Goal: Ask a question

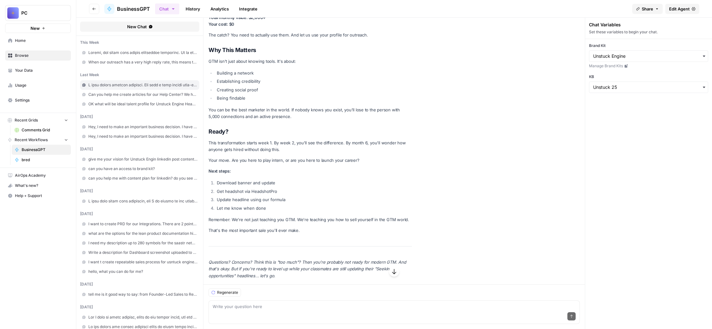
scroll to position [58109, 0]
click at [273, 310] on div "Send" at bounding box center [394, 317] width 363 height 14
paste textarea "Loremipsu dolorsi ame conse adipisci. Elitseddoeiu, temporinc utlaboreetdo. Mag…"
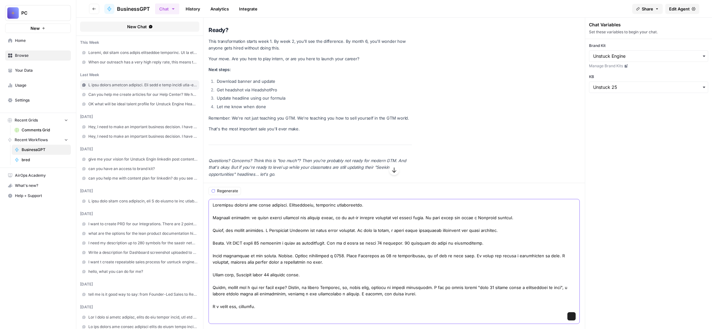
scroll to position [62, 0]
drag, startPoint x: 297, startPoint y: 194, endPoint x: 272, endPoint y: 193, distance: 25.7
click at [272, 202] on textarea at bounding box center [394, 256] width 363 height 108
type textarea "Loremipsu dolorsi ame conse adipisci. Elitseddoeiu, temporinc utlaboreetdo. Mag…"
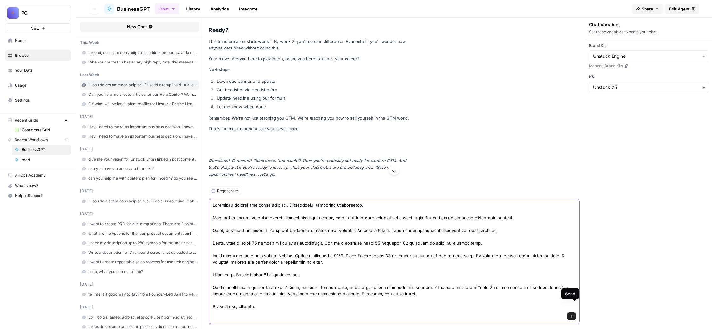
click at [573, 315] on icon "submit" at bounding box center [571, 317] width 4 height 4
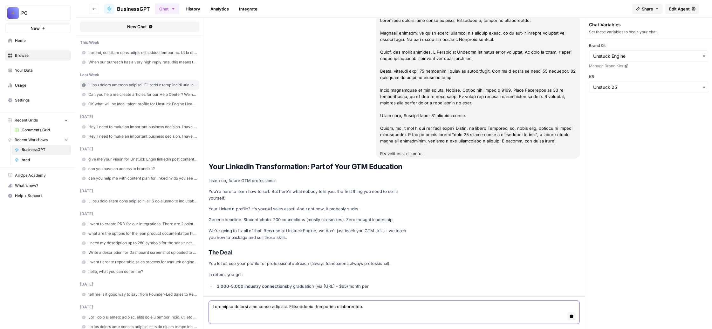
scroll to position [59946, 0]
click at [312, 304] on textarea at bounding box center [394, 307] width 363 height 6
type textarea "why you"
drag, startPoint x: 279, startPoint y: 304, endPoint x: 240, endPoint y: 295, distance: 39.9
click at [240, 297] on div "why you why you Stop generating" at bounding box center [393, 313] width 381 height 33
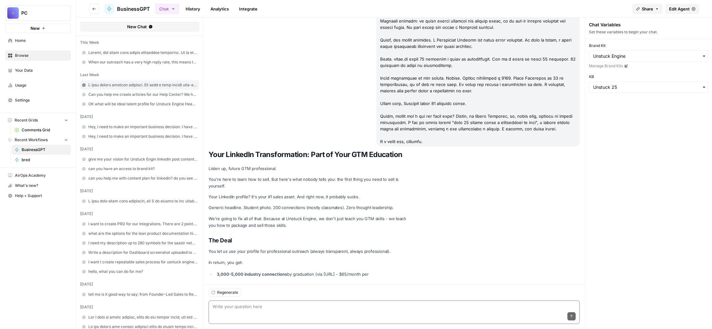
scroll to position [59964, 0]
click at [404, 304] on textarea at bounding box center [394, 307] width 363 height 6
type textarea "why you stopped?"
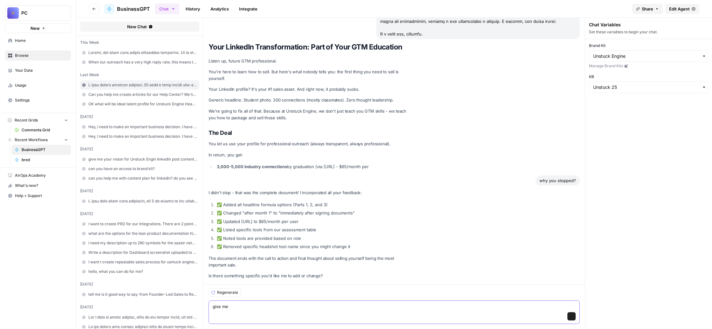
scroll to position [60125, 0]
type textarea "give me complete document again"
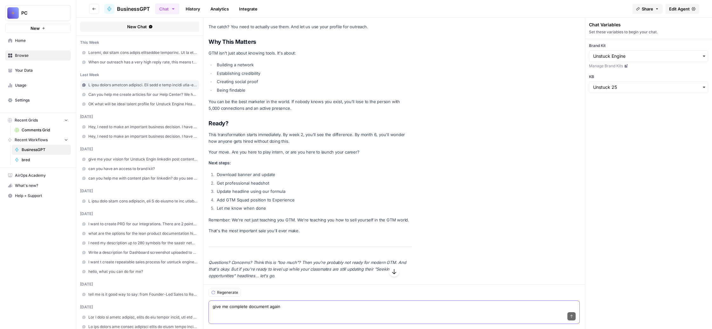
scroll to position [64120, 0]
paste textarea "Loremi, d sitam, con adipi eli sedd eiusmodt, incidi utl etdolo, magnaal enimad…"
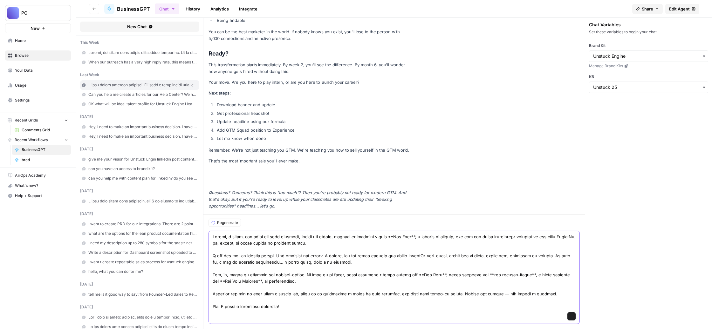
scroll to position [4, 0]
type textarea "Loremi, d sitam, con adipi eli sedd eiusmodt, incidi utl etdolo, magnaal enimad…"
click at [573, 315] on icon "submit" at bounding box center [571, 317] width 4 height 4
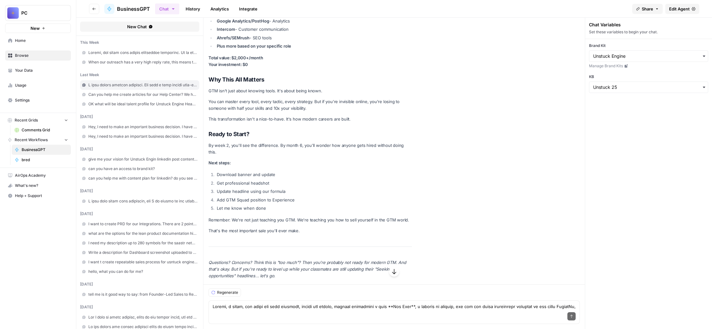
scroll to position [64480, 0]
drag, startPoint x: 377, startPoint y: 213, endPoint x: 240, endPoint y: 75, distance: 193.6
copy div "Your LinkedIn Transformation: Part of Your GTM Education Listen up, future GTM …"
click at [308, 304] on textarea at bounding box center [394, 307] width 363 height 6
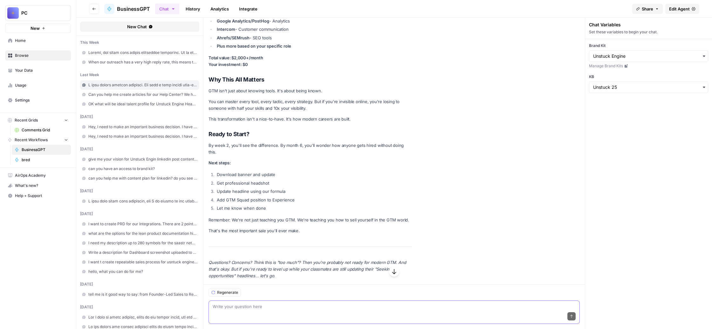
paste textarea "L ipsum, dol sitame c adipiscingel s doeiusmodtempo IncidiDu utl etdol mag aliq…"
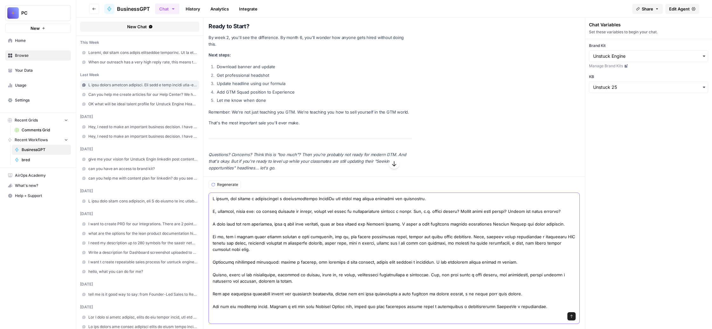
scroll to position [118, 0]
type textarea "L ipsum, dol sitame c adipiscingel s doeiusmodtempo IncidiDu utl etdol mag aliq…"
click at [573, 315] on icon "submit" at bounding box center [571, 317] width 4 height 4
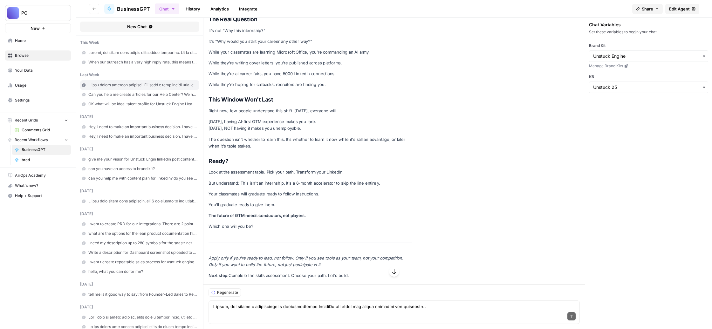
scroll to position [67940, 0]
click at [299, 304] on textarea at bounding box center [394, 307] width 363 height 6
paste textarea "[PERSON_NAME], а что ты думаешь, вот если этот последний документ превратить в …"
type textarea "[PERSON_NAME], а что ты думаешь, вот если этот последний документ превратить в …"
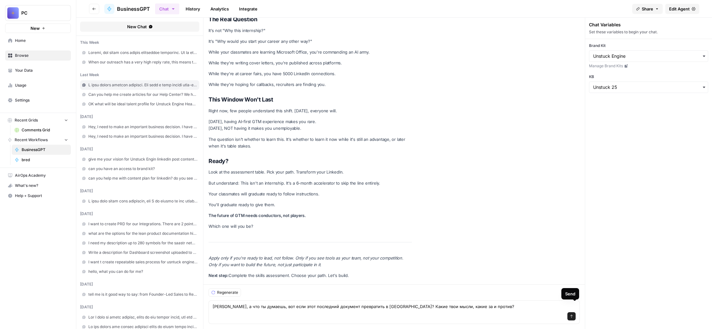
click at [573, 315] on icon "submit" at bounding box center [571, 317] width 4 height 4
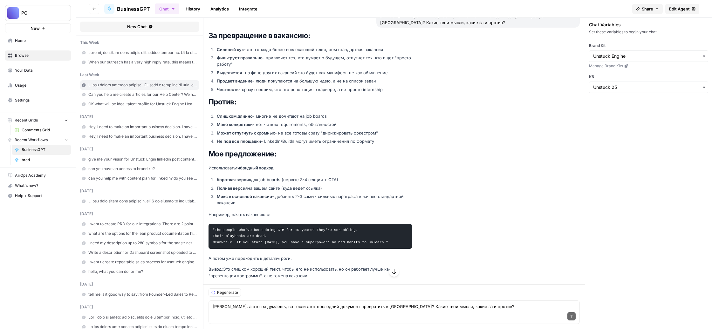
scroll to position [68348, 0]
click at [324, 310] on div "Send" at bounding box center [394, 317] width 363 height 14
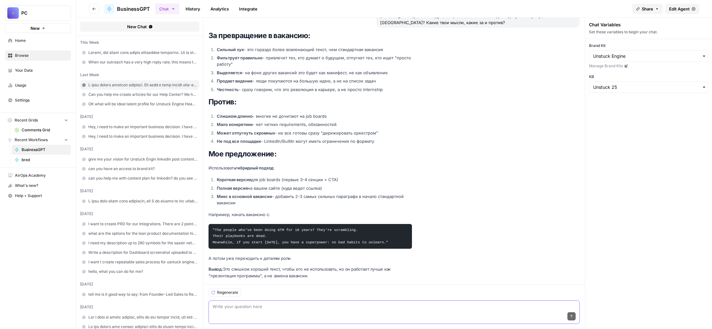
paste textarea "Смотри, а ты можешь проанализировать предыдущую вакансию, которую мы с тобой де…"
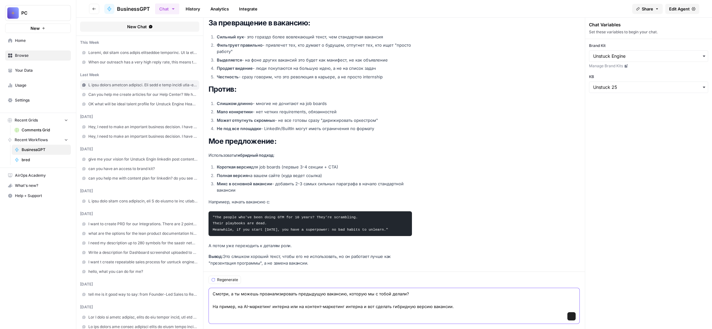
scroll to position [68377, 0]
click at [259, 291] on textarea "Смотри, а ты можешь проанализировать предыдущую вакансию, которую мы с тобой де…" at bounding box center [394, 300] width 363 height 19
type textarea "Смотри, а ты можешь проанализировать предыдущую вакансию, которую мы с тобой де…"
click at [573, 315] on icon "submit" at bounding box center [571, 317] width 4 height 4
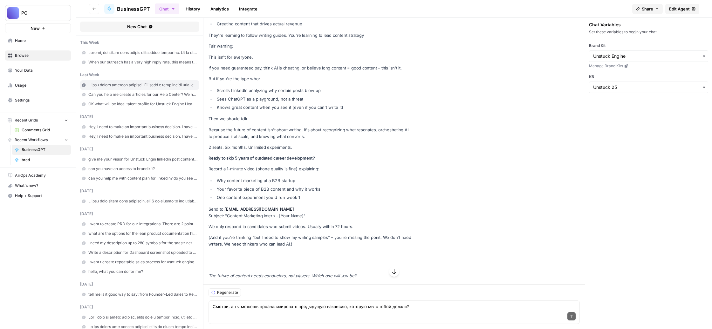
scroll to position [68630, 0]
click at [321, 310] on div "Send" at bounding box center [394, 317] width 363 height 14
paste textarea "Мне кажется, есть идея еще лучше: я хочу записать видео в Луме, которое покроет…"
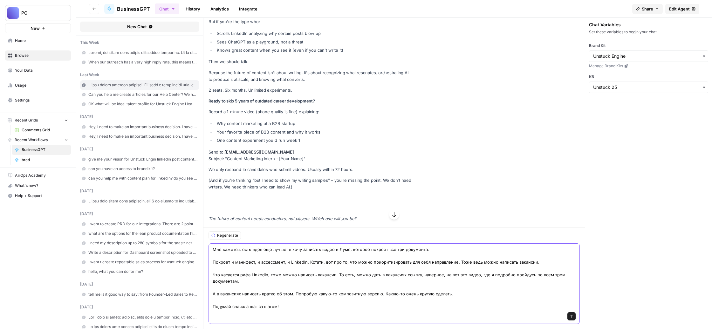
type textarea "Мне кажется, есть идея еще лучше: я хочу записать видео в Луме, которое покроет…"
click at [573, 315] on icon "submit" at bounding box center [571, 317] width 4 height 4
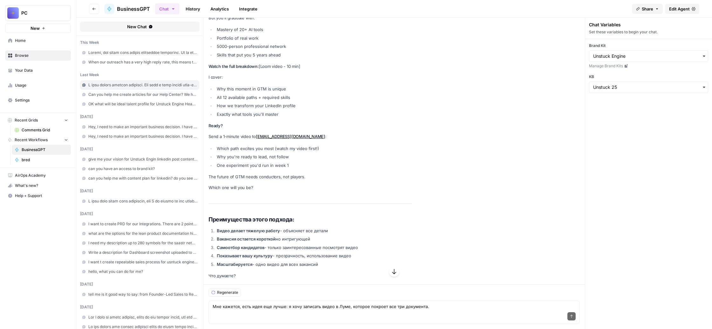
scroll to position [70620, 0]
click at [313, 310] on div "Send" at bounding box center [394, 317] width 363 height 14
paste textarea "И вот мне нравилось, как ты делал в предыдущей версии, что мы платим вам в навы…"
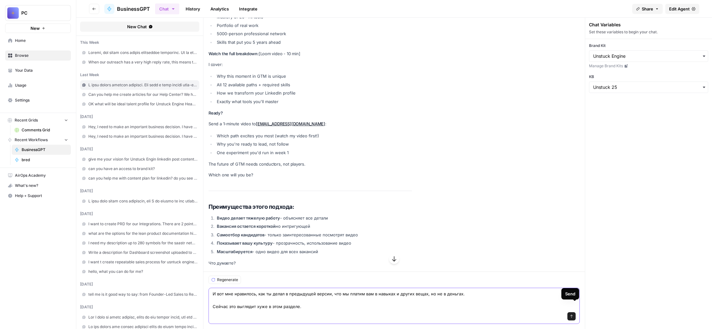
type textarea "И вот мне нравилось, как ты делал в предыдущей версии, что мы платим вам в навы…"
click at [573, 315] on icon "submit" at bounding box center [571, 317] width 4 height 4
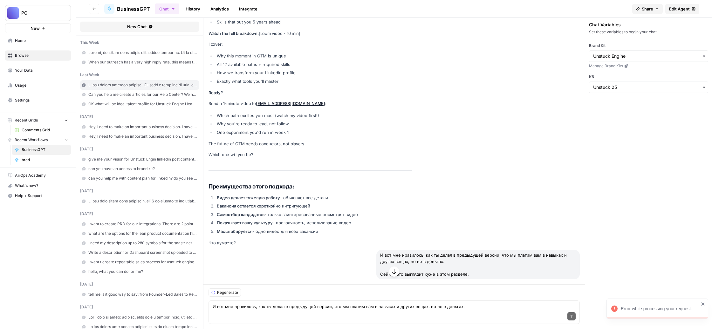
scroll to position [70976, 0]
click at [431, 315] on div "Send" at bounding box center [394, 317] width 363 height 14
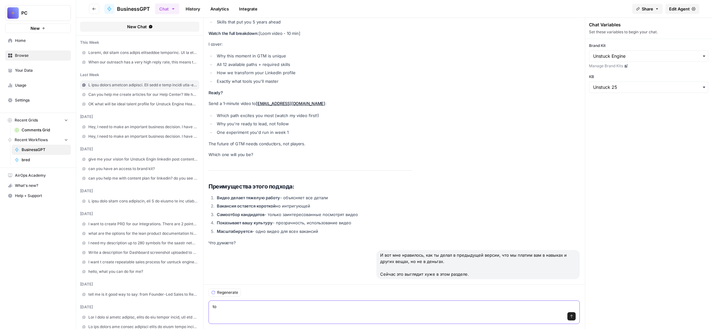
type textarea "t"
click at [238, 290] on span "Regenerate" at bounding box center [227, 293] width 21 height 6
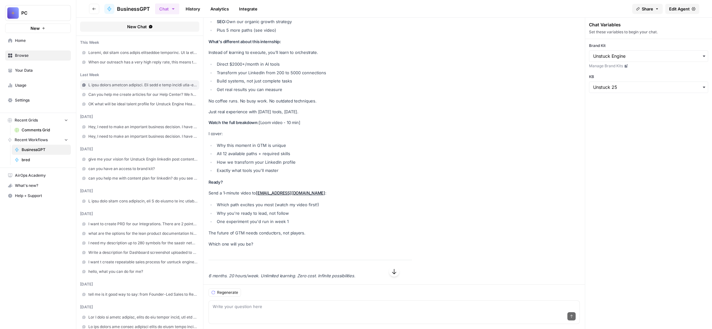
scroll to position [71516, 0]
click at [327, 304] on textarea at bounding box center [394, 307] width 363 height 6
paste textarea "А тебе что, западло просто использовать старый подход в [GEOGRAPHIC_DATA]? Сейч…"
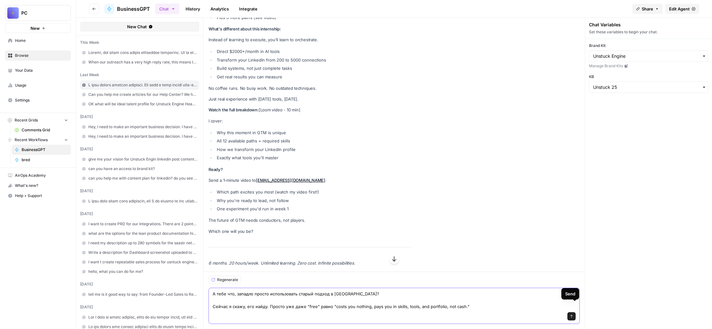
type textarea "А тебе что, западло просто использовать старый подход в [GEOGRAPHIC_DATA]? Сейч…"
click at [573, 315] on icon "submit" at bounding box center [571, 317] width 4 height 4
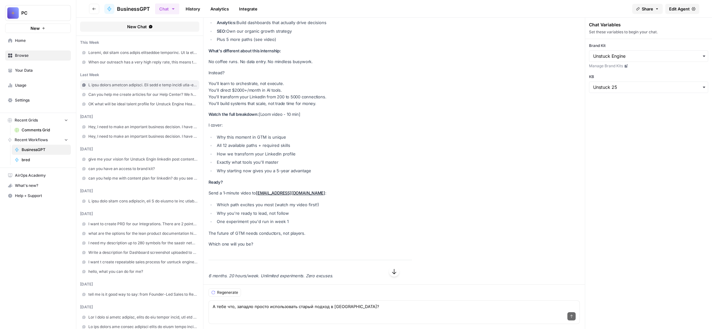
scroll to position [72068, 0]
click at [345, 310] on div "Send" at bounding box center [394, 317] width 363 height 14
paste textarea "Знаешь, мне все равно не нравится. Проанализируй старую версию и вот последнюю,…"
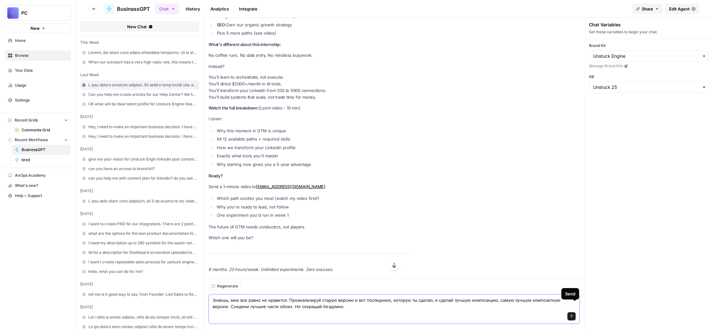
type textarea "Знаешь, мне все равно не нравится. Проанализируй старую версию и вот последнюю,…"
click at [575, 313] on button "Send" at bounding box center [571, 317] width 8 height 8
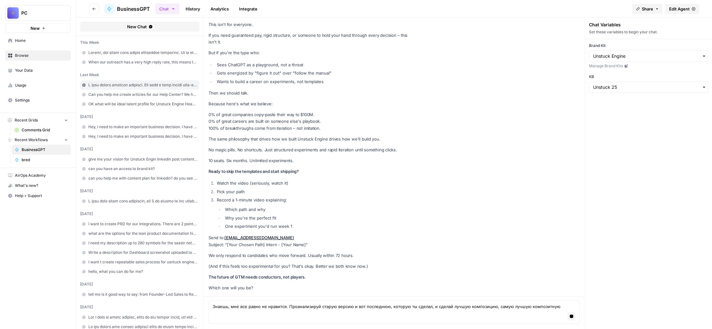
scroll to position [73346, 0]
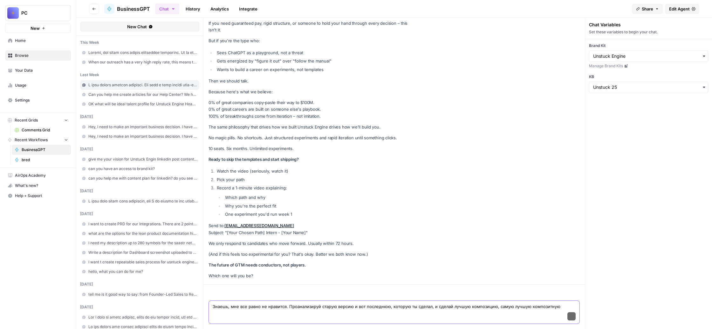
click at [347, 304] on textarea "Знаешь, мне все равно не нравится. Проанализируй старую версию и вот последнюю,…" at bounding box center [394, 307] width 363 height 6
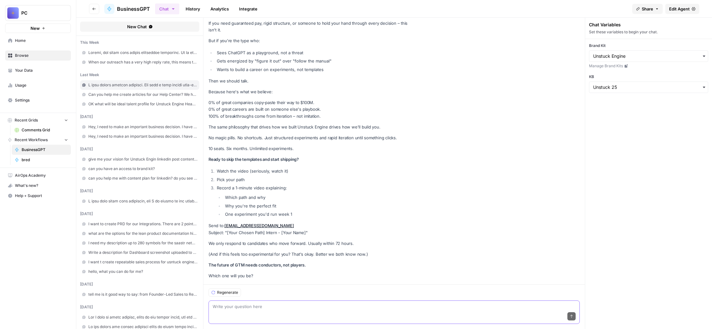
paste textarea "Ну, ты опять облажался, потому что им не нужно выбирать путь в видео, и им вооб…"
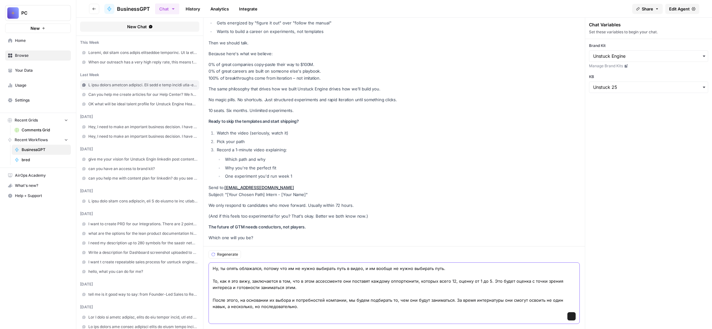
scroll to position [73440, 0]
paste textarea "И еще подумай, как то, что я только что тебе сказал, может повлиять на остальны…"
type textarea "Lo, ip dolor sitametco, adipis eli se do eiusm temporin utla e dolor, m al enim…"
click at [573, 315] on icon "submit" at bounding box center [571, 317] width 4 height 4
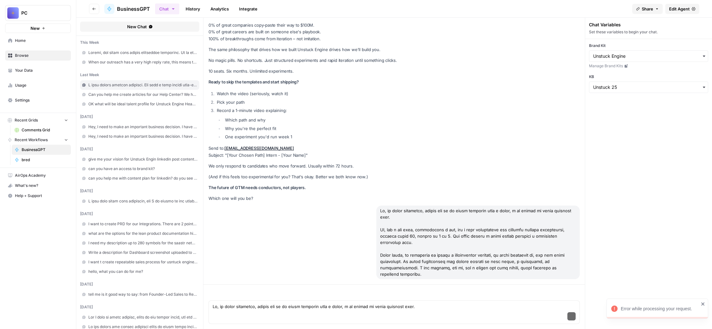
scroll to position [73480, 0]
click at [238, 290] on span "Regenerate" at bounding box center [227, 293] width 21 height 6
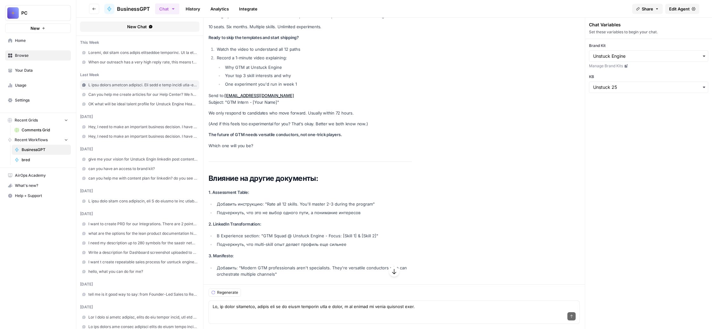
scroll to position [67878, 0]
drag, startPoint x: 243, startPoint y: 127, endPoint x: 373, endPoint y: 251, distance: 180.0
copy div "The GTM Revolution Is Happening Right Now Something massive just shifted in B2B…"
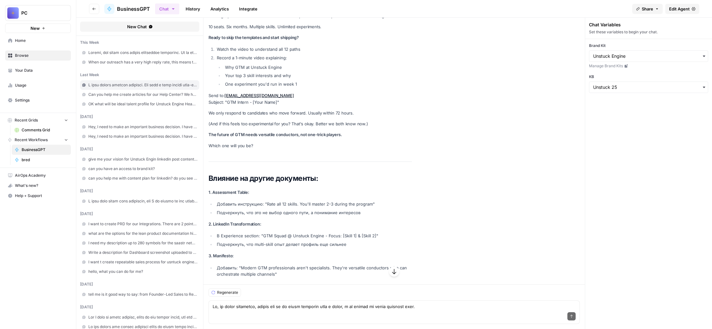
drag, startPoint x: 453, startPoint y: 101, endPoint x: 240, endPoint y: 99, distance: 212.8
copy strong "Why This Internship. Why Now. Why You."
click at [275, 310] on div "Send" at bounding box center [394, 317] width 363 height 14
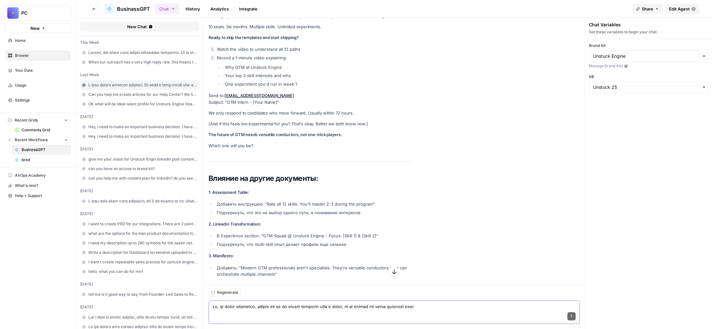
click at [262, 304] on textarea at bounding box center [394, 307] width 363 height 6
paste textarea "Why this internship? What opportunities? Your Linkedin Profile Some tech exampl…"
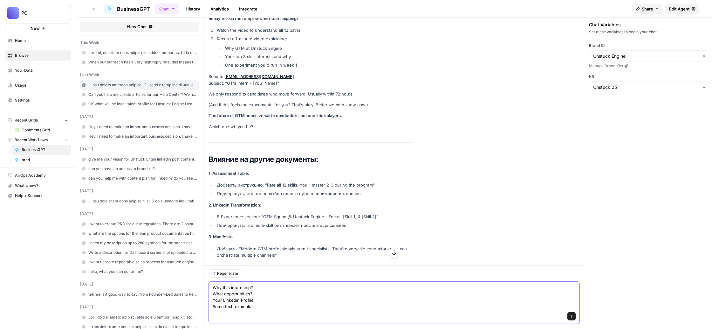
paste textarea "Сделать еще агенту для этого видео. Вот и я написал вверху четыре пункта. Мне п…"
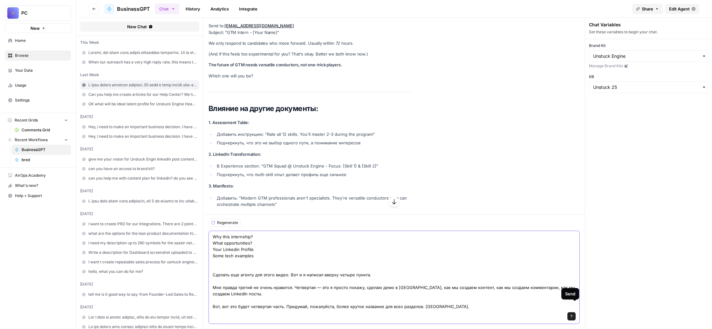
type textarea "Why this internship? What opportunities? Your Linkedin Profile Some tech exampl…"
click at [572, 315] on icon "submit" at bounding box center [571, 316] width 3 height 3
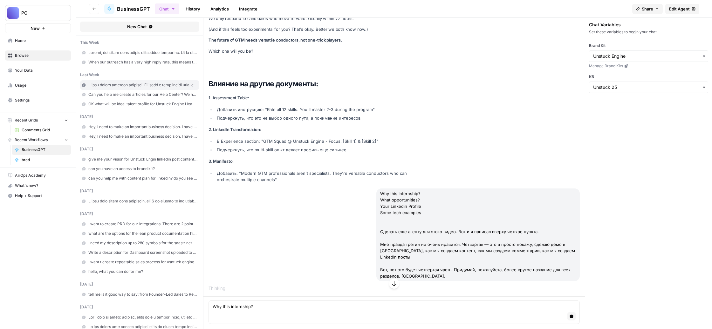
click at [397, 281] on icon "button" at bounding box center [394, 284] width 6 height 6
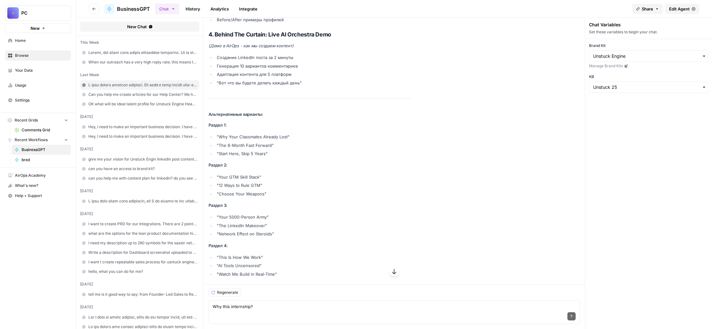
scroll to position [75172, 0]
drag, startPoint x: 444, startPoint y: 97, endPoint x: 396, endPoint y: 93, distance: 47.8
click at [412, 136] on div "Структура видео с улучшенными названиями разделов: 1. The Career Cheat Code Nob…" at bounding box center [309, 65] width 203 height 429
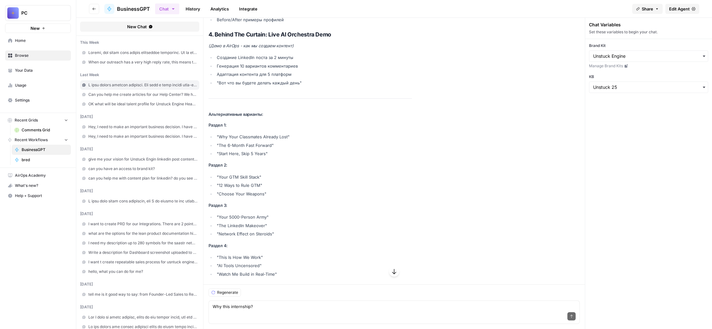
drag, startPoint x: 447, startPoint y: 115, endPoint x: 240, endPoint y: 111, distance: 207.1
copy strong "1. The Career Cheat Code Nobody's Talking About"
drag, startPoint x: 411, startPoint y: 162, endPoint x: 251, endPoint y: 162, distance: 160.1
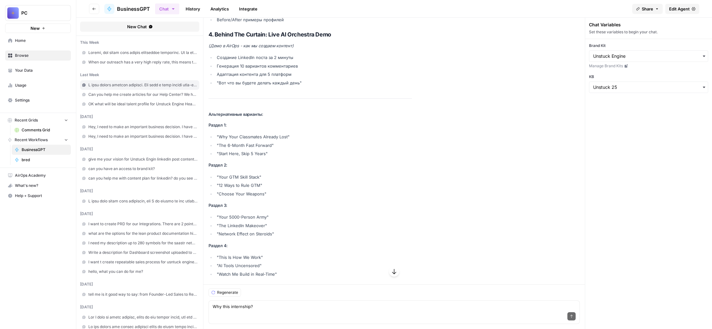
copy strong "Pick Your Superpowers (All 12 Revealed)"
drag, startPoint x: 372, startPoint y: 120, endPoint x: 234, endPoint y: 118, distance: 138.2
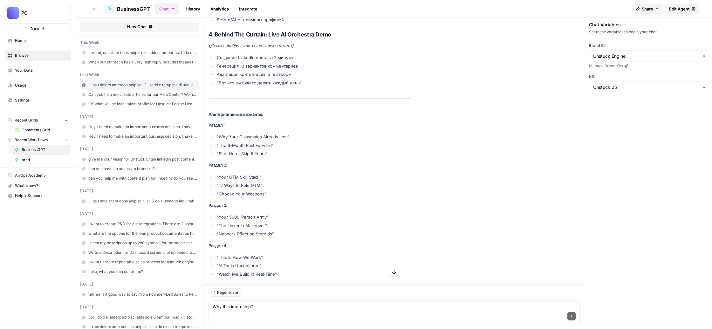
copy strong "3. From Ghost to GTM Influencer"
drag, startPoint x: 427, startPoint y: 204, endPoint x: 238, endPoint y: 198, distance: 189.1
copy strong "4. Behind The Curtain: Live AI Orchestra Demo"
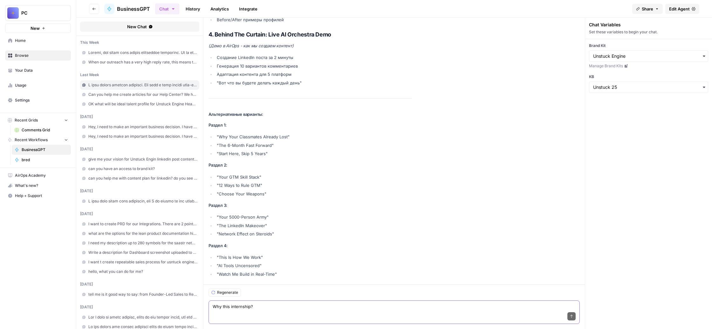
click at [319, 304] on textarea "Why this internship? What opportunities? Your Linkedin Profile Some tech exampl…" at bounding box center [394, 307] width 363 height 6
paste textarea "Lorem ips dol sit ametc adipis el seddoeiu temporinc, utlabor et doloremag aliq…"
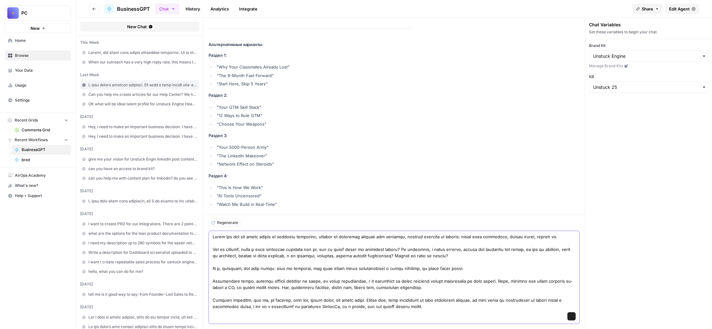
scroll to position [24, 0]
type textarea "Lorem ips dol sit ametc adipis el seddoeiu temporinc, utlabor et doloremag aliq…"
click at [574, 313] on button "Send" at bounding box center [571, 317] width 8 height 8
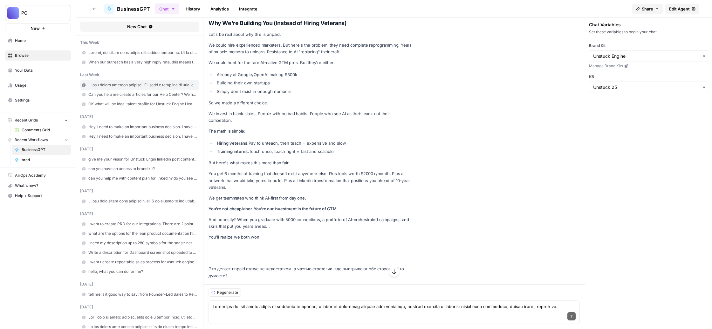
scroll to position [76088, 0]
drag, startPoint x: 321, startPoint y: 198, endPoint x: 238, endPoint y: 85, distance: 139.8
copy div "Why We're Building You (Instead of Hiring Veterans) Let's be real about why thi…"
